Goal: Task Accomplishment & Management: Complete application form

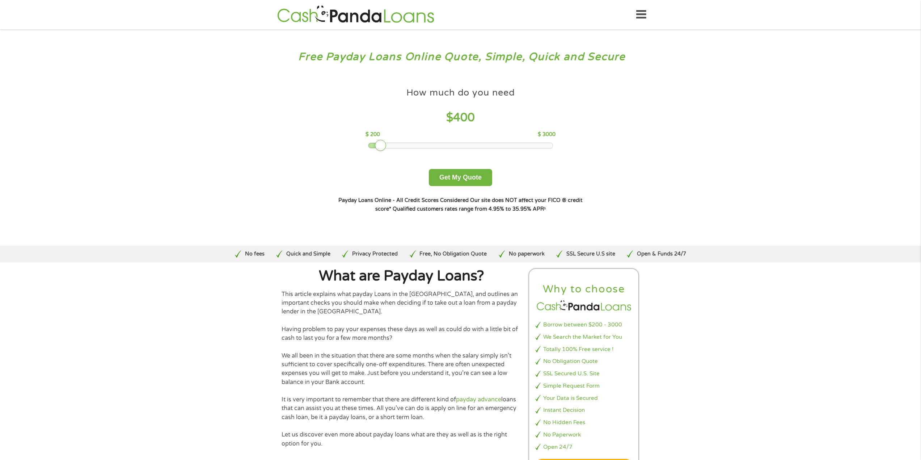
drag, startPoint x: 418, startPoint y: 149, endPoint x: 379, endPoint y: 156, distance: 40.2
click at [379, 156] on div "How much do you need $ 400 $ 200 $ 3000 Get My Quote" at bounding box center [460, 135] width 253 height 102
click at [460, 179] on button "Get My Quote" at bounding box center [460, 177] width 63 height 17
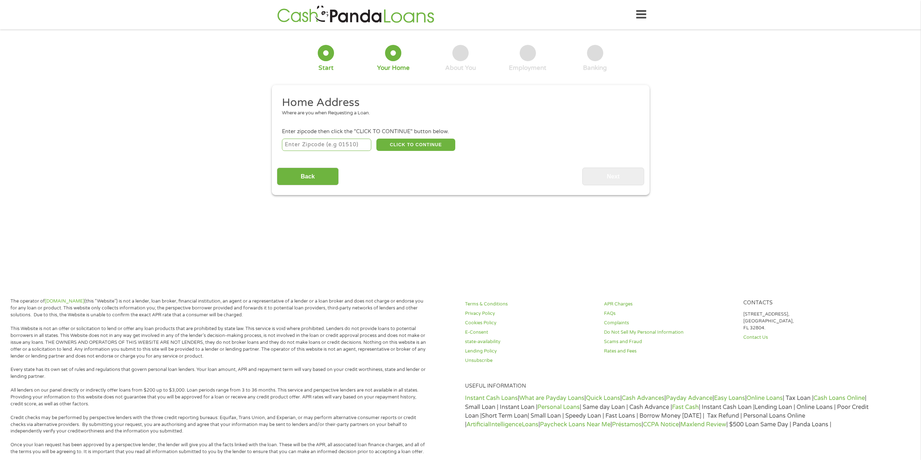
click at [321, 148] on input "number" at bounding box center [326, 145] width 89 height 12
type input "54935"
click at [394, 147] on button "CLICK TO CONTINUE" at bounding box center [415, 145] width 79 height 12
type input "54935"
type input "Fond Du Lac"
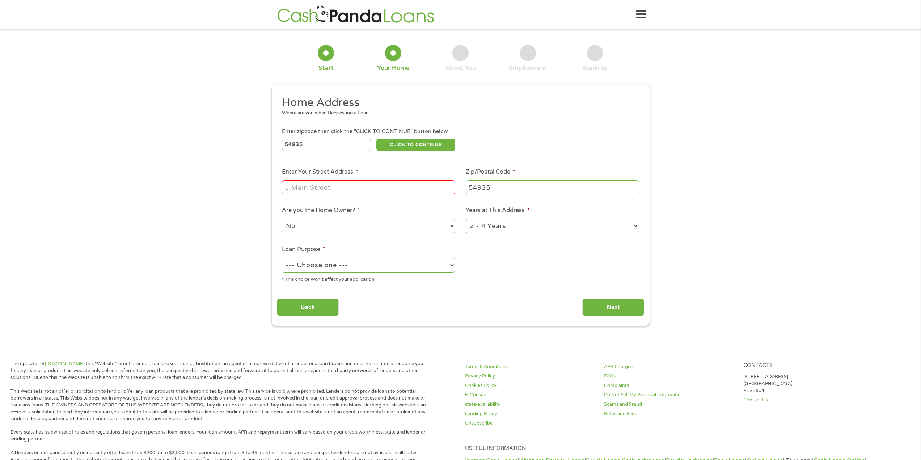
click at [394, 190] on input "Enter Your Street Address *" at bounding box center [368, 187] width 173 height 14
type input "[STREET_ADDRESS]"
click at [481, 224] on select "1 Year or less 1 - 2 Years 2 - 4 Years Over 4 Years" at bounding box center [552, 226] width 173 height 15
select select "60months"
click at [466, 219] on select "1 Year or less 1 - 2 Years 2 - 4 Years Over 4 Years" at bounding box center [552, 226] width 173 height 15
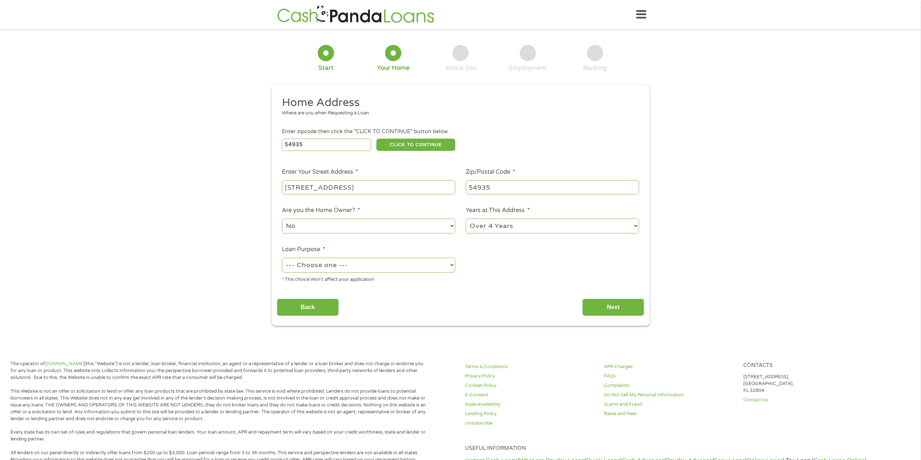
click at [383, 266] on select "--- Choose one --- Pay Bills Debt Consolidation Home Improvement Major Purchase…" at bounding box center [368, 265] width 173 height 15
select select "paybills"
click at [282, 258] on select "--- Choose one --- Pay Bills Debt Consolidation Home Improvement Major Purchase…" at bounding box center [368, 265] width 173 height 15
click at [610, 303] on input "Next" at bounding box center [613, 308] width 62 height 18
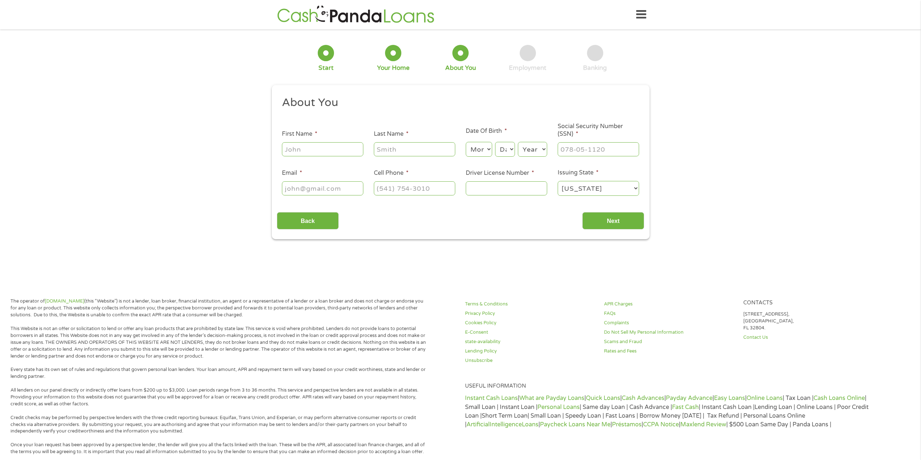
click at [297, 156] on input "First Name *" at bounding box center [322, 149] width 81 height 14
type input "[PERSON_NAME]"
type input "[EMAIL_ADDRESS][DOMAIN_NAME]"
type input "[PHONE_NUMBER]"
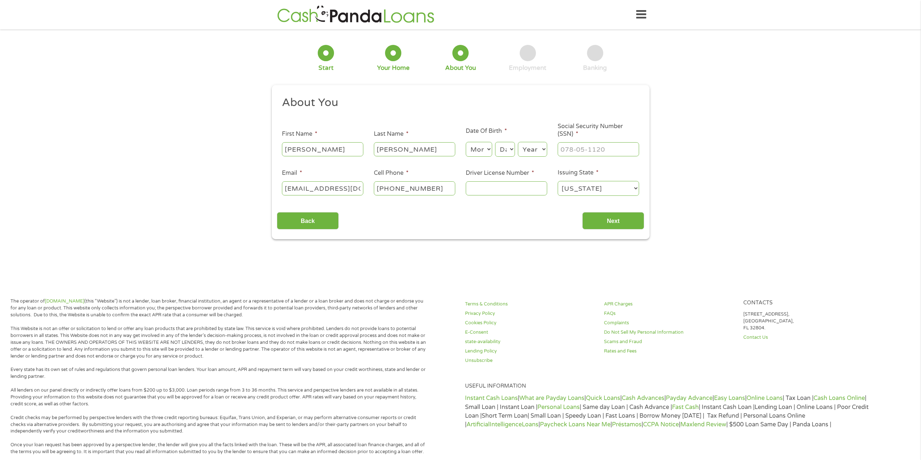
click at [484, 143] on select "Month 1 2 3 4 5 6 7 8 9 10 11 12" at bounding box center [479, 149] width 26 height 15
select select "7"
click at [466, 142] on select "Month 1 2 3 4 5 6 7 8 9 10 11 12" at bounding box center [479, 149] width 26 height 15
click at [508, 155] on select "Day 1 2 3 4 5 6 7 8 9 10 11 12 13 14 15 16 17 18 19 20 21 22 23 24 25 26 27 28 …" at bounding box center [505, 149] width 20 height 15
select select "30"
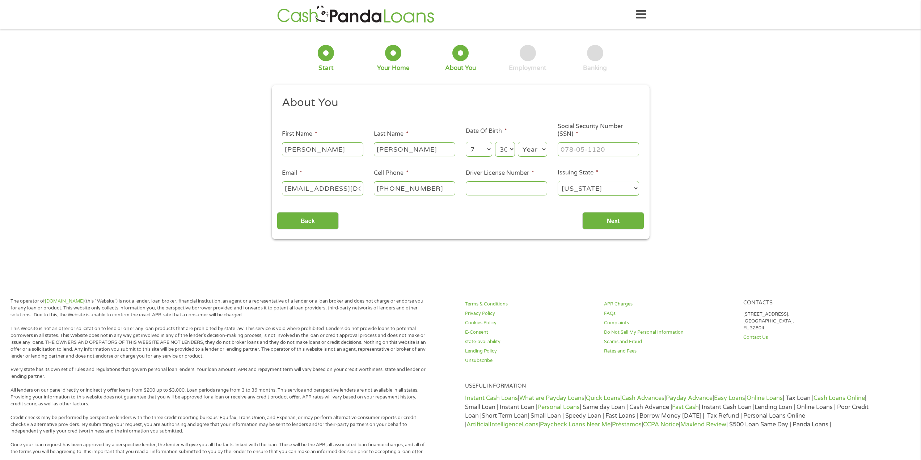
click at [495, 142] on select "Day 1 2 3 4 5 6 7 8 9 10 11 12 13 14 15 16 17 18 19 20 21 22 23 24 25 26 27 28 …" at bounding box center [505, 149] width 20 height 15
click at [532, 150] on select "Year [DATE] 2006 2005 2004 2003 2002 2001 2000 1999 1998 1997 1996 1995 1994 19…" at bounding box center [532, 149] width 29 height 15
select select "1991"
click at [518, 142] on select "Year [DATE] 2006 2005 2004 2003 2002 2001 2000 1999 1998 1997 1996 1995 1994 19…" at bounding box center [532, 149] width 29 height 15
click at [599, 154] on input "___-__-____" at bounding box center [598, 149] width 81 height 14
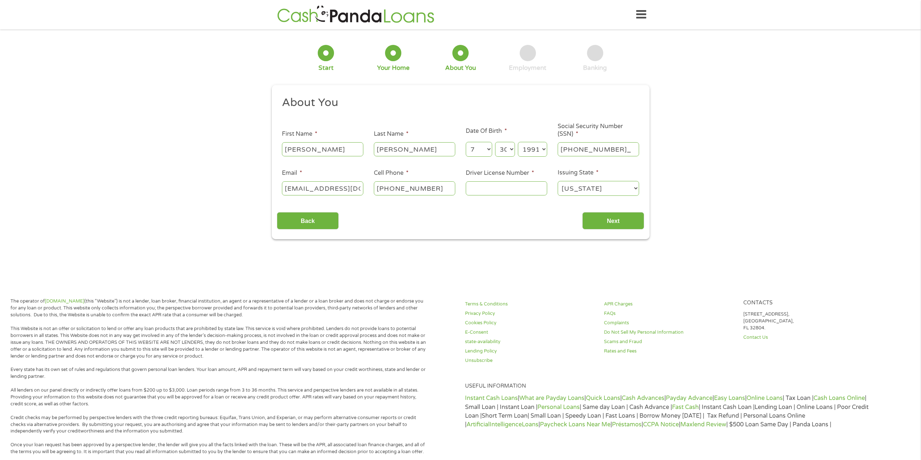
type input "396-17-8479"
click at [536, 194] on input "Driver License Number *" at bounding box center [506, 188] width 81 height 14
type input "f5341739177004"
click at [596, 226] on input "Next" at bounding box center [613, 221] width 62 height 18
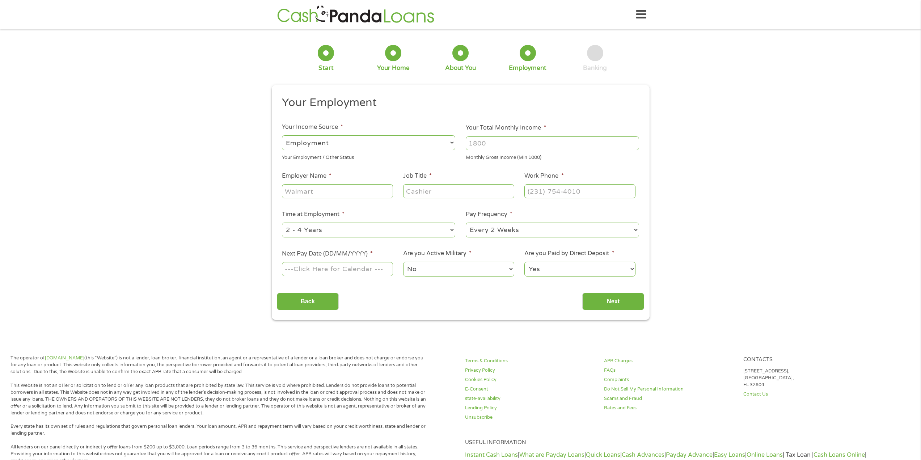
click at [395, 147] on select "--- Choose one --- Employment [DEMOGRAPHIC_DATA] Benefits" at bounding box center [368, 142] width 173 height 15
click at [493, 114] on ul "Your Employment Your Income Source * --- Choose one --- Employment [DEMOGRAPHIC…" at bounding box center [460, 190] width 367 height 188
click at [488, 143] on input "Your Total Monthly Income *" at bounding box center [552, 143] width 173 height 14
type input "4000"
click at [382, 195] on input "Employer Name *" at bounding box center [337, 191] width 111 height 14
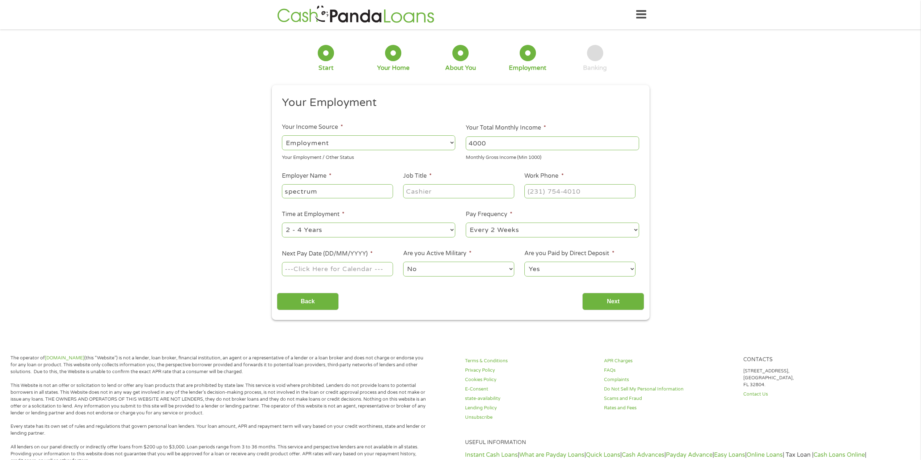
type input "spectrum"
type input "agent"
click at [551, 193] on input "(___) ___-____" at bounding box center [580, 191] width 111 height 14
type input "[PHONE_NUMBER]"
click at [367, 233] on select "--- Choose one --- 1 Year or less 1 - 2 Years 2 - 4 Years Over 4 Years" at bounding box center [368, 230] width 173 height 15
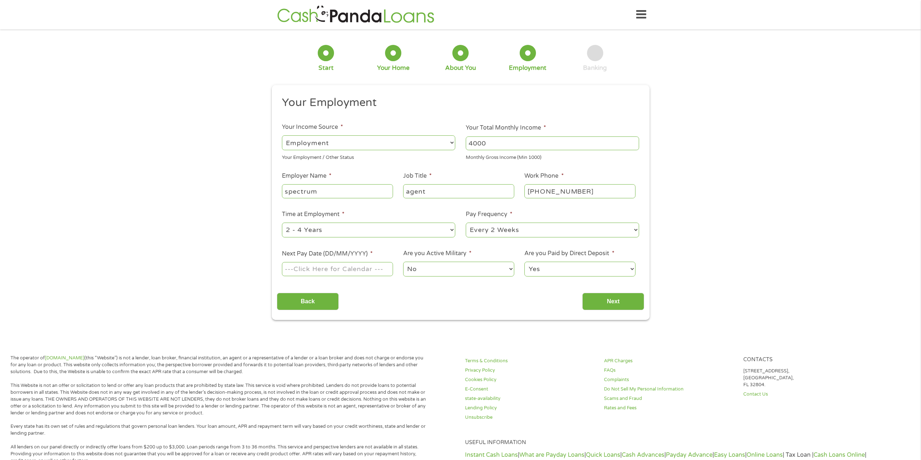
select select "12months"
click at [282, 223] on select "--- Choose one --- 1 Year or less 1 - 2 Years 2 - 4 Years Over 4 Years" at bounding box center [368, 230] width 173 height 15
click at [480, 230] on select "--- Choose one --- Every 2 Weeks Every Week Monthly Semi-Monthly" at bounding box center [552, 230] width 173 height 15
click at [466, 223] on select "--- Choose one --- Every 2 Weeks Every Week Monthly Semi-Monthly" at bounding box center [552, 230] width 173 height 15
click at [369, 270] on input "Next Pay Date (DD/MM/YYYY) *" at bounding box center [337, 269] width 111 height 14
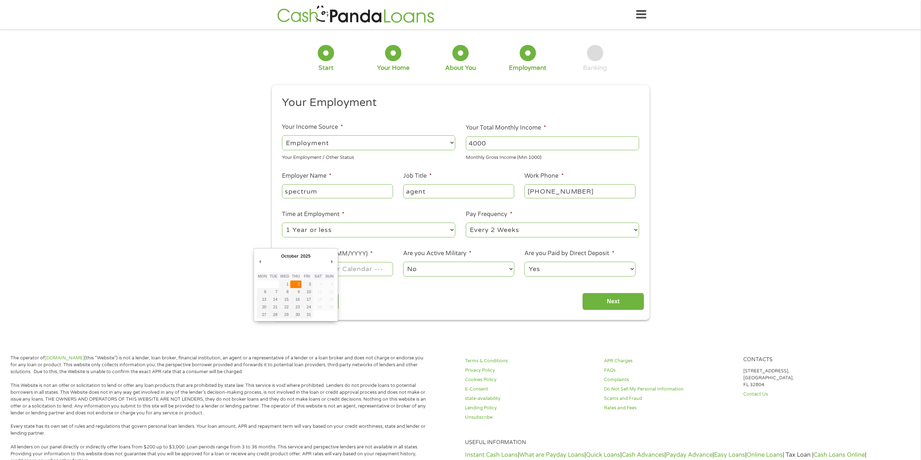
type input "[DATE]"
click at [626, 302] on input "Next" at bounding box center [613, 302] width 62 height 18
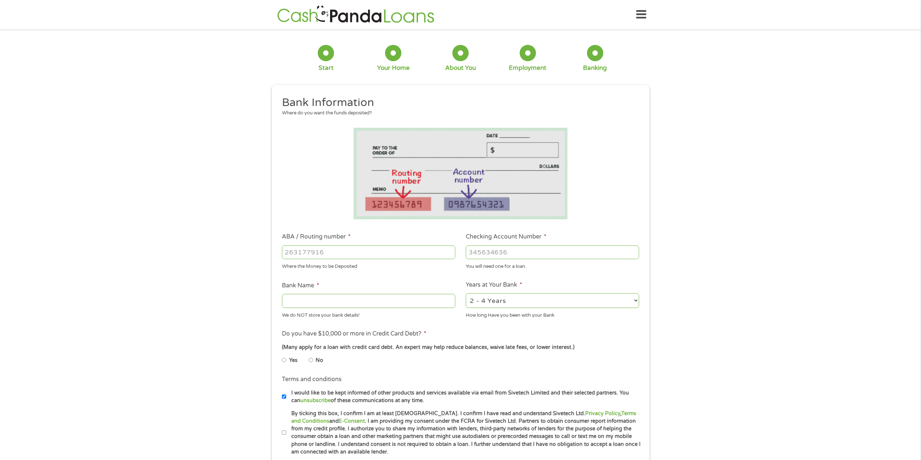
click at [382, 251] on input "ABA / Routing number *" at bounding box center [368, 252] width 173 height 14
click at [369, 252] on input "ABA / Routing number *" at bounding box center [368, 252] width 173 height 14
click at [539, 256] on input "Checking Account Number *" at bounding box center [552, 252] width 173 height 14
click at [511, 252] on input "Checking Account Number *" at bounding box center [552, 252] width 173 height 14
click at [412, 261] on div "Where the Money to be Deposited" at bounding box center [368, 266] width 173 height 10
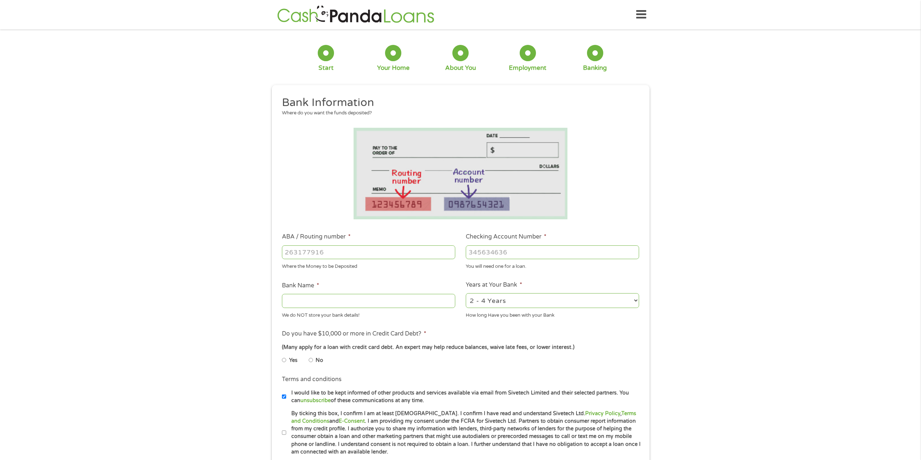
click at [412, 254] on input "ABA / Routing number *" at bounding box center [368, 252] width 173 height 14
type input "103100195"
type input "CENTRAL NATIONAL BANK TRUST"
type input "103100195"
type input "[CREDIT_CARD_NUMBER]"
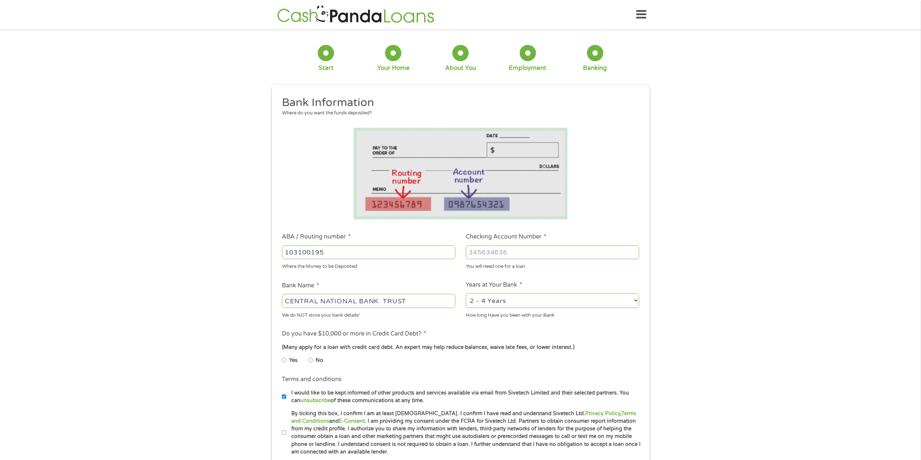
click at [748, 308] on div "1 Start 2 Your Home 3 About You 4 Employment 5 Banking 6 This field is hidden w…" at bounding box center [460, 263] width 921 height 459
click at [628, 303] on select "2 - 4 Years 6 - 12 Months 1 - 2 Years Over 4 Years" at bounding box center [552, 300] width 173 height 15
select select "24months"
click at [466, 293] on select "2 - 4 Years 6 - 12 Months 1 - 2 Years Over 4 Years" at bounding box center [552, 300] width 173 height 15
click at [691, 326] on div "1 Start 2 Your Home 3 About You 4 Employment 5 Banking 6 This field is hidden w…" at bounding box center [460, 263] width 921 height 459
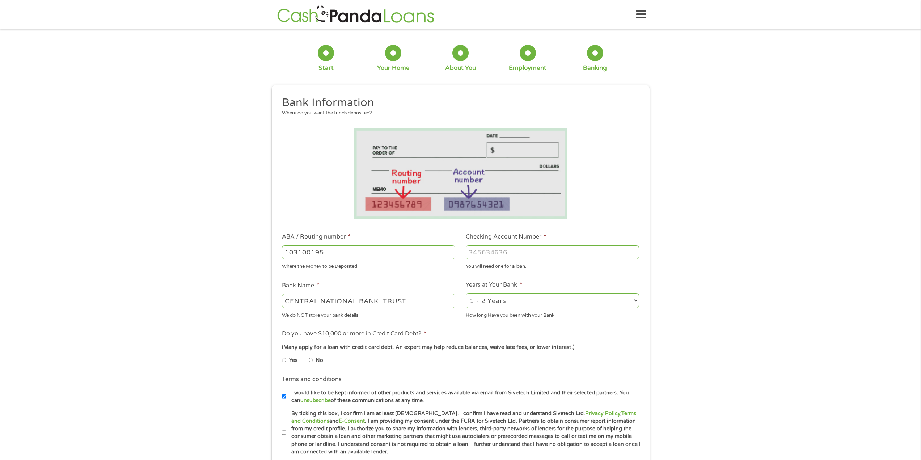
scroll to position [36, 0]
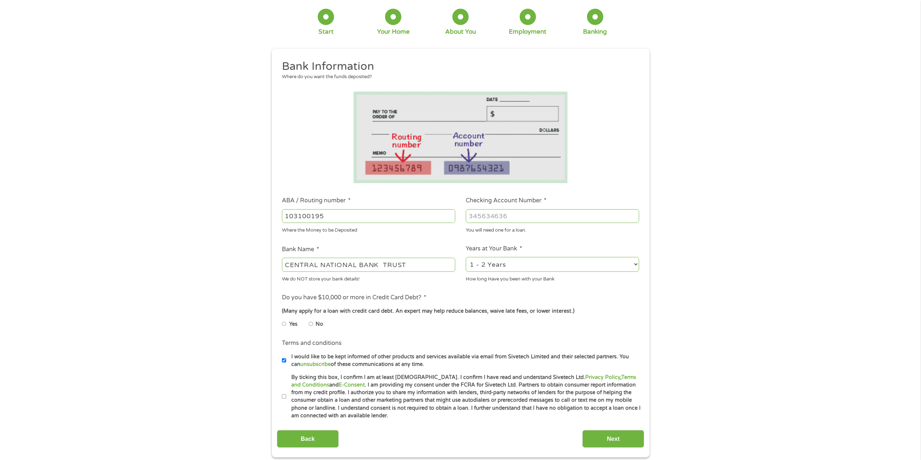
click at [311, 323] on input "No" at bounding box center [311, 324] width 4 height 12
radio input "true"
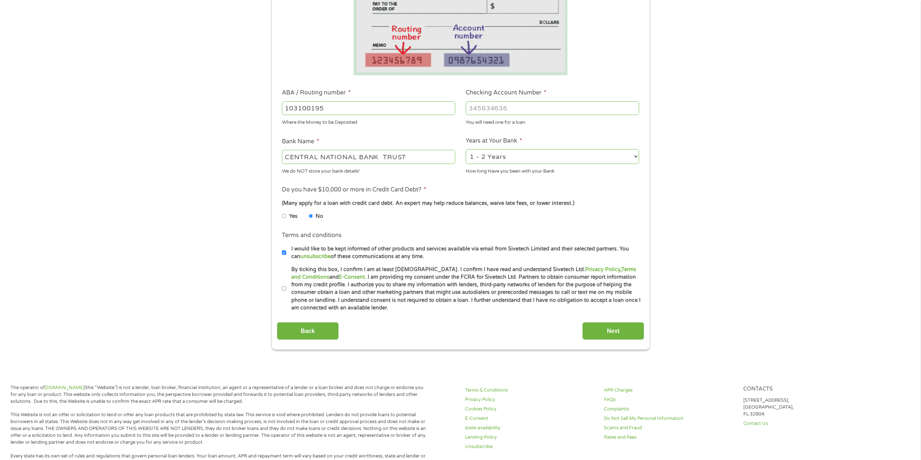
scroll to position [145, 0]
click at [283, 287] on input "By ticking this box, I confirm I am at least [DEMOGRAPHIC_DATA]. I confirm I ha…" at bounding box center [284, 288] width 4 height 12
checkbox input "true"
click at [636, 329] on input "Next" at bounding box center [613, 330] width 62 height 18
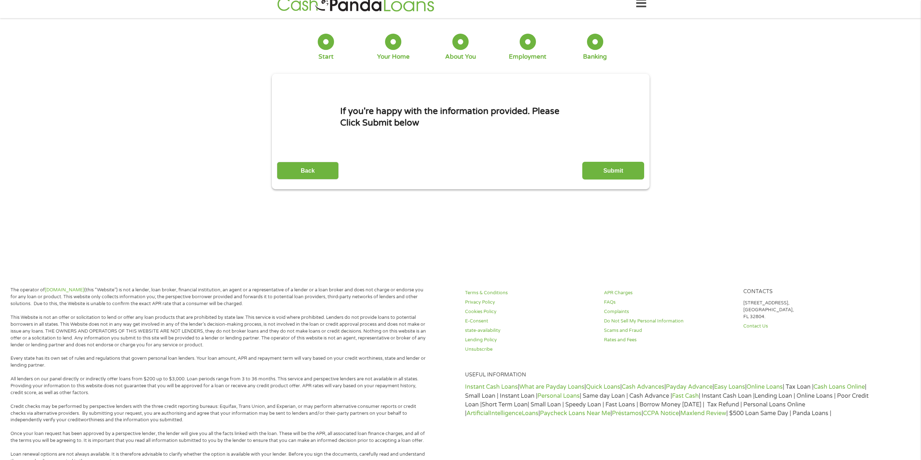
scroll to position [0, 0]
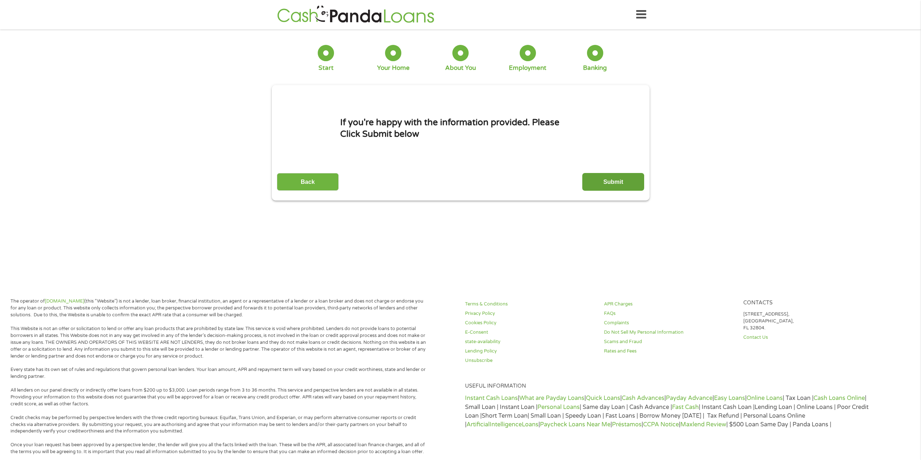
click at [599, 181] on input "Submit" at bounding box center [613, 182] width 62 height 18
